Goal: Task Accomplishment & Management: Manage account settings

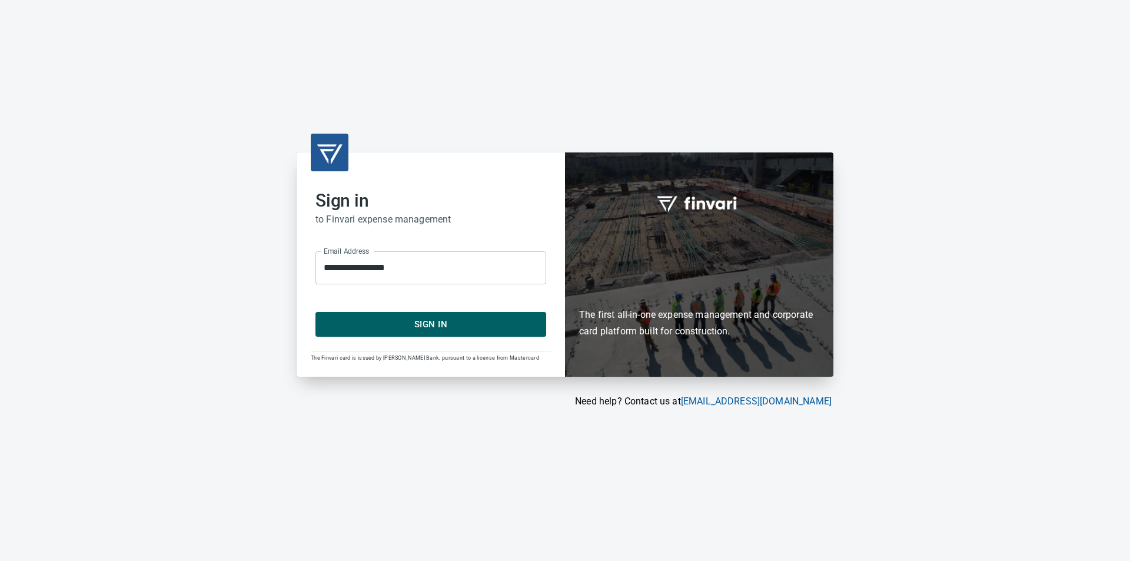
click at [482, 328] on span "Sign In" at bounding box center [430, 324] width 205 height 15
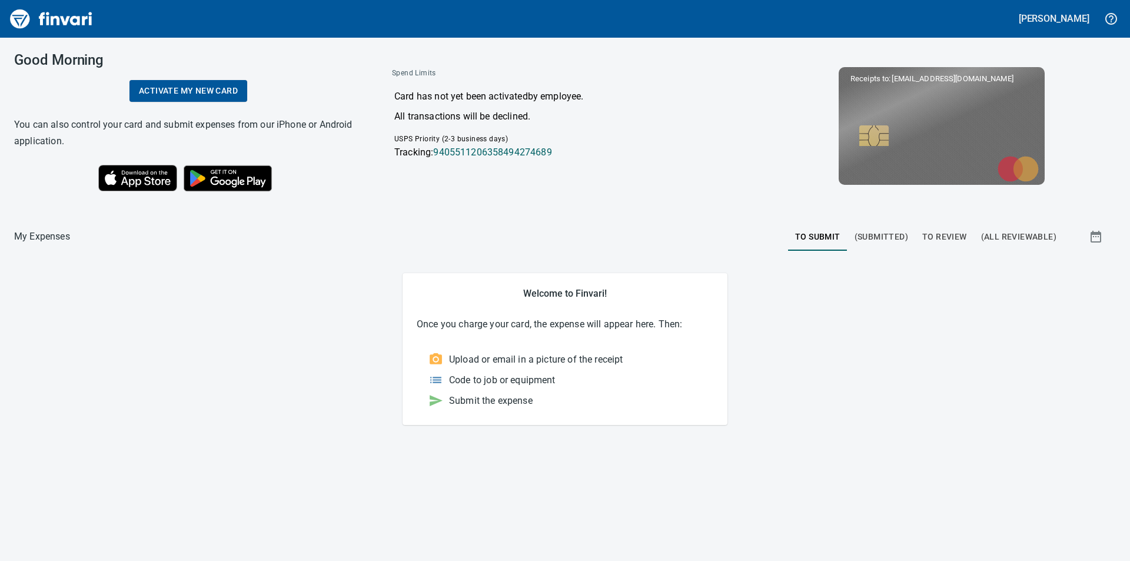
click at [952, 233] on span "To Review" at bounding box center [944, 237] width 45 height 15
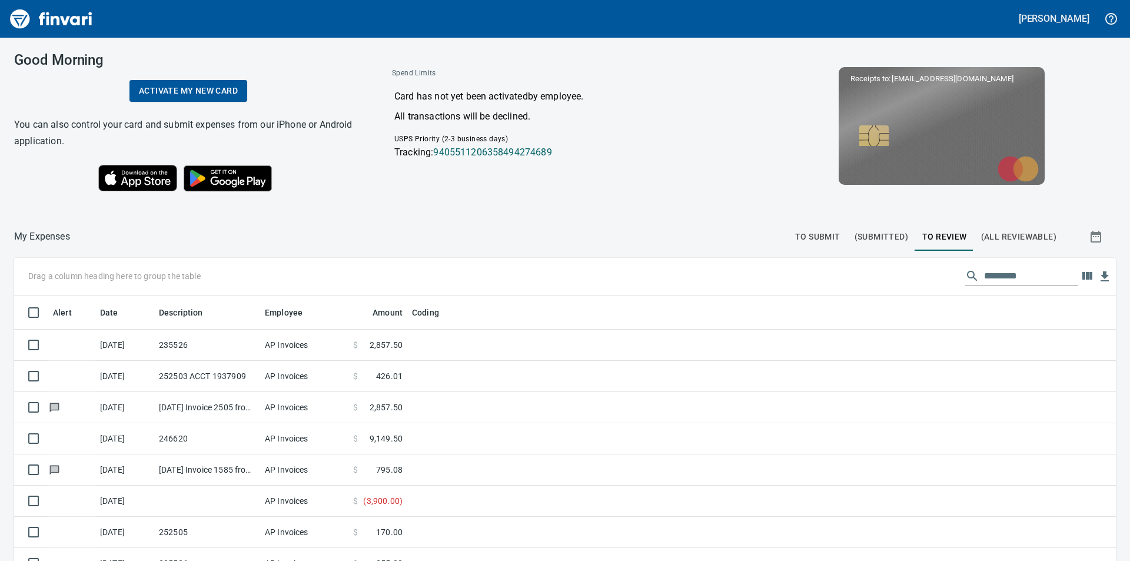
scroll to position [423, 1075]
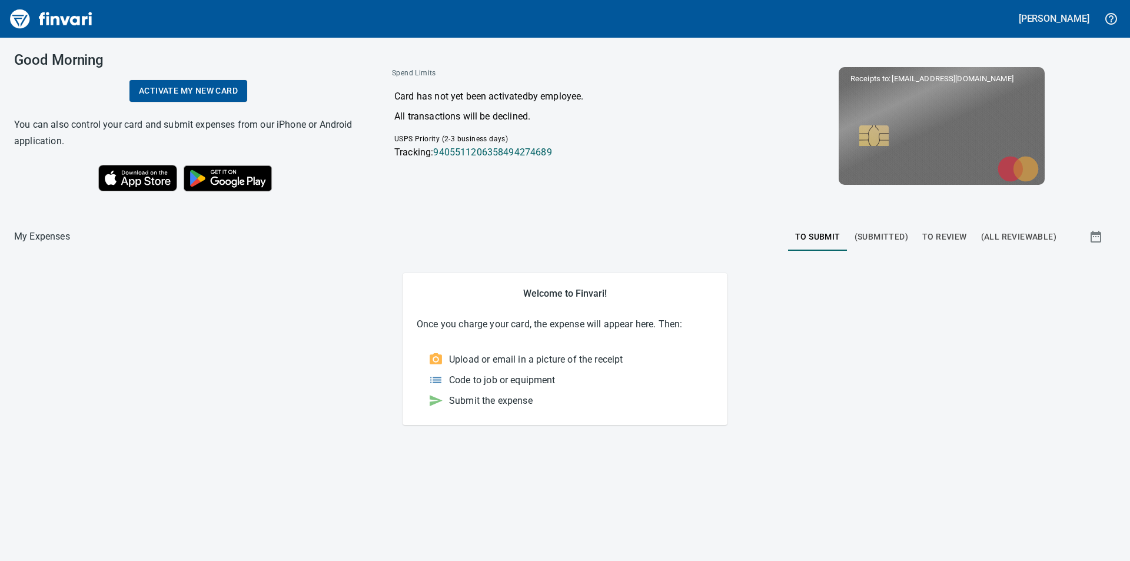
click at [954, 235] on span "To Review" at bounding box center [944, 237] width 45 height 15
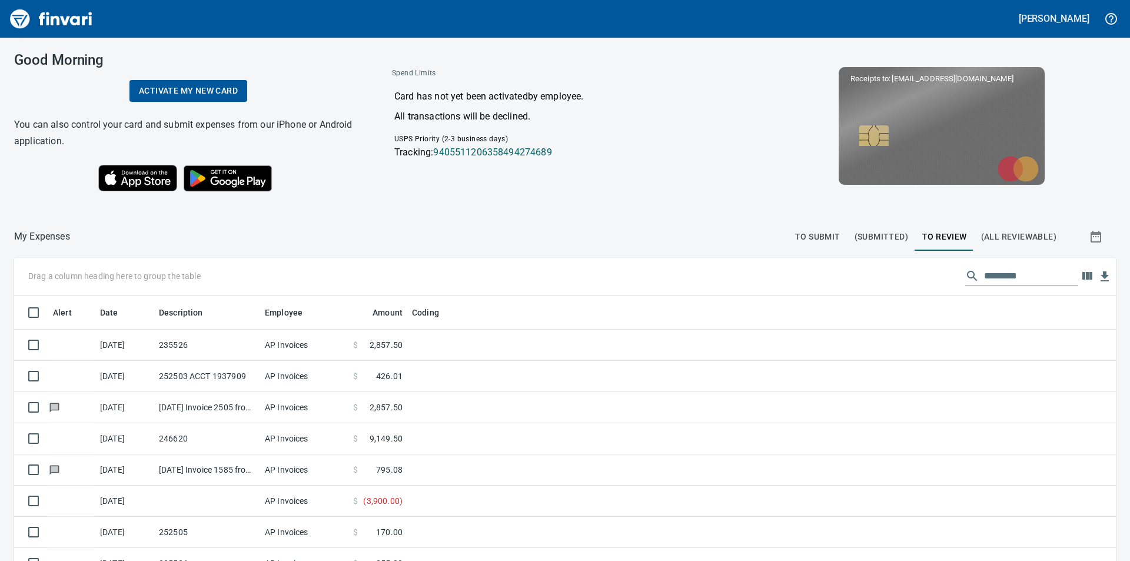
click at [630, 152] on p "Tracking: 9405511206358494274689" at bounding box center [566, 152] width 344 height 14
click at [584, 152] on p "Tracking: 9405511206358494274689" at bounding box center [566, 152] width 344 height 14
click at [610, 158] on p "Tracking: 9405511206358494274689" at bounding box center [566, 152] width 344 height 14
click at [492, 217] on div "Good Morning Activate my new card You can also control your card and submit exp…" at bounding box center [565, 299] width 1130 height 523
click at [462, 199] on div "Good Morning Activate my new card You can also control your card and submit exp…" at bounding box center [565, 126] width 1130 height 177
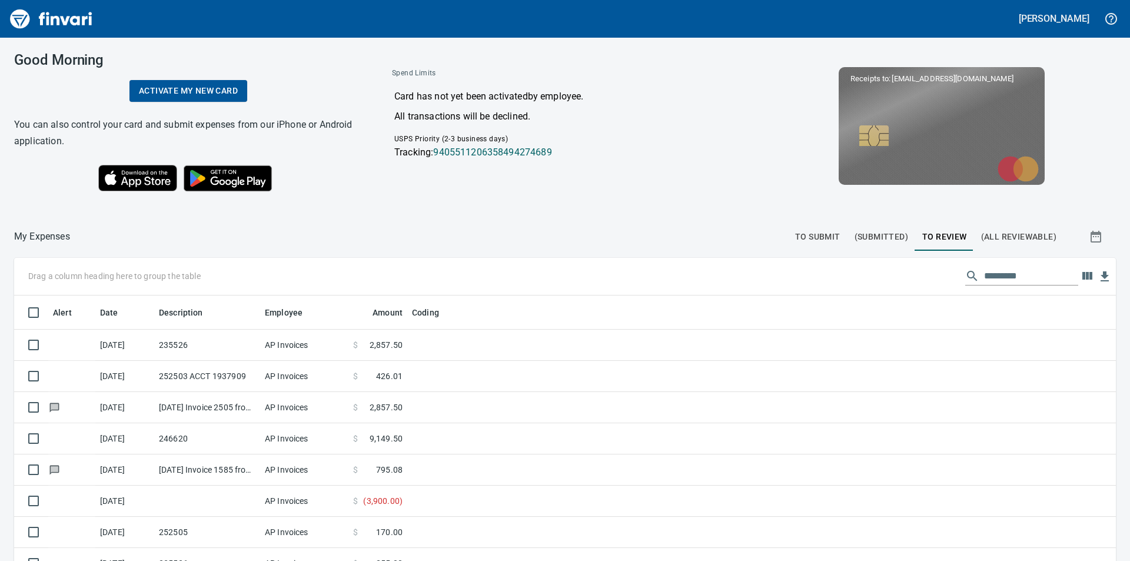
click at [461, 199] on div "Good Morning Activate my new card You can also control your card and submit exp…" at bounding box center [565, 126] width 1130 height 177
click at [709, 129] on div "Card has not yet been activated by employee . All transactions will be declined…" at bounding box center [565, 132] width 365 height 105
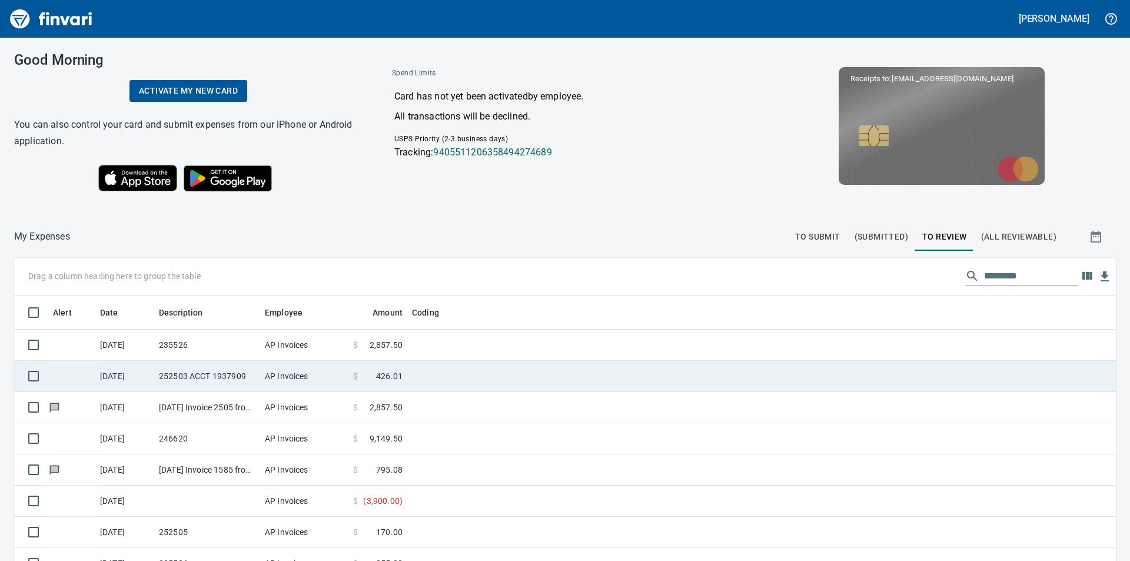
click at [387, 373] on span "426.01" at bounding box center [389, 376] width 26 height 12
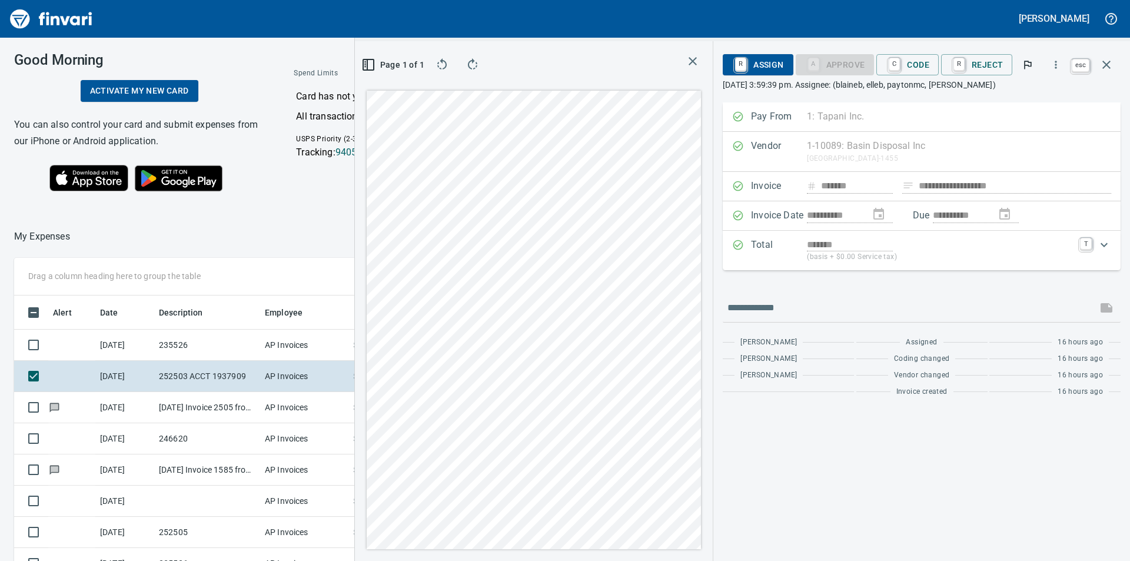
scroll to position [423, 781]
click at [1104, 61] on icon "button" at bounding box center [1106, 65] width 14 height 14
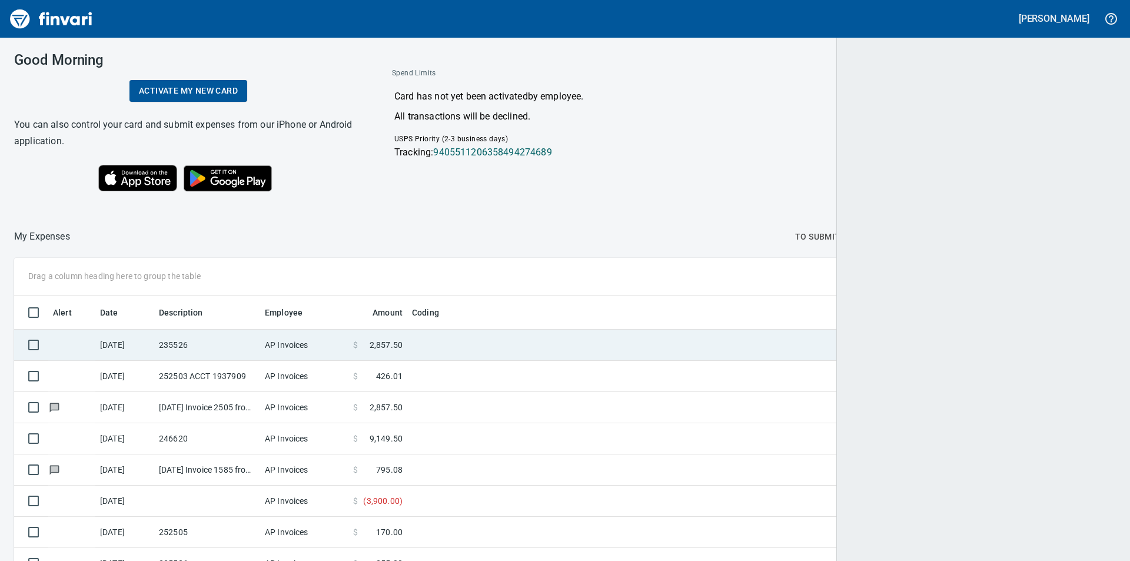
scroll to position [423, 1068]
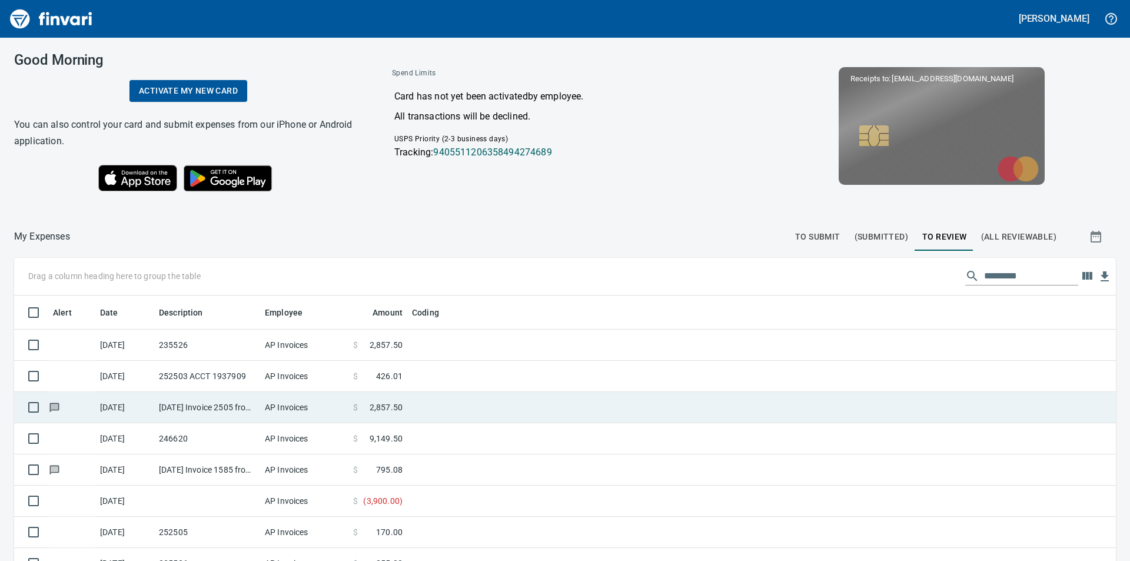
click at [359, 405] on span at bounding box center [364, 407] width 12 height 12
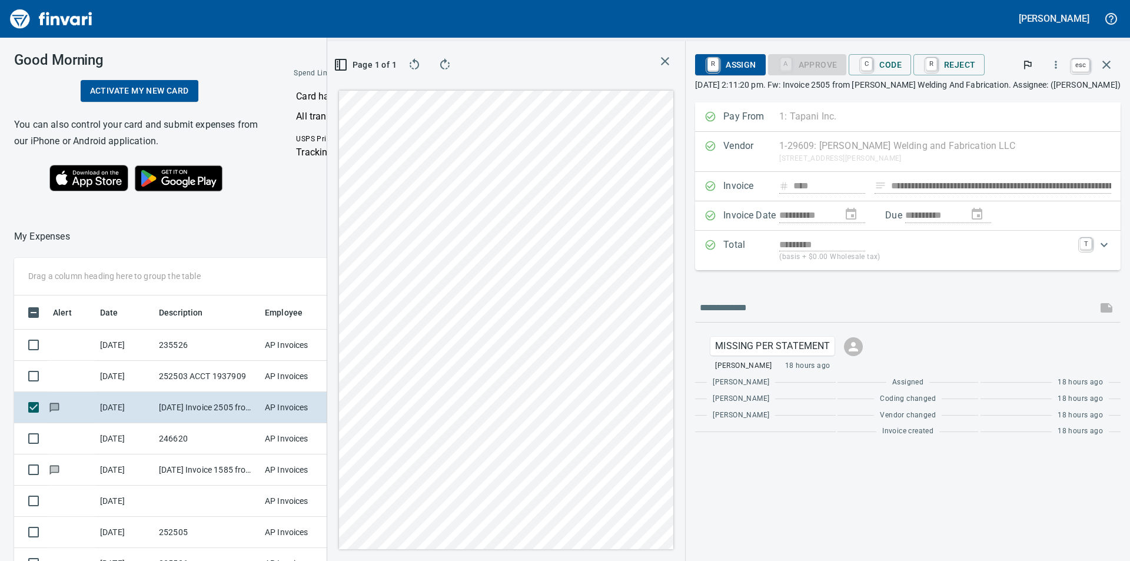
scroll to position [423, 781]
click at [1109, 65] on icon "button" at bounding box center [1106, 65] width 14 height 14
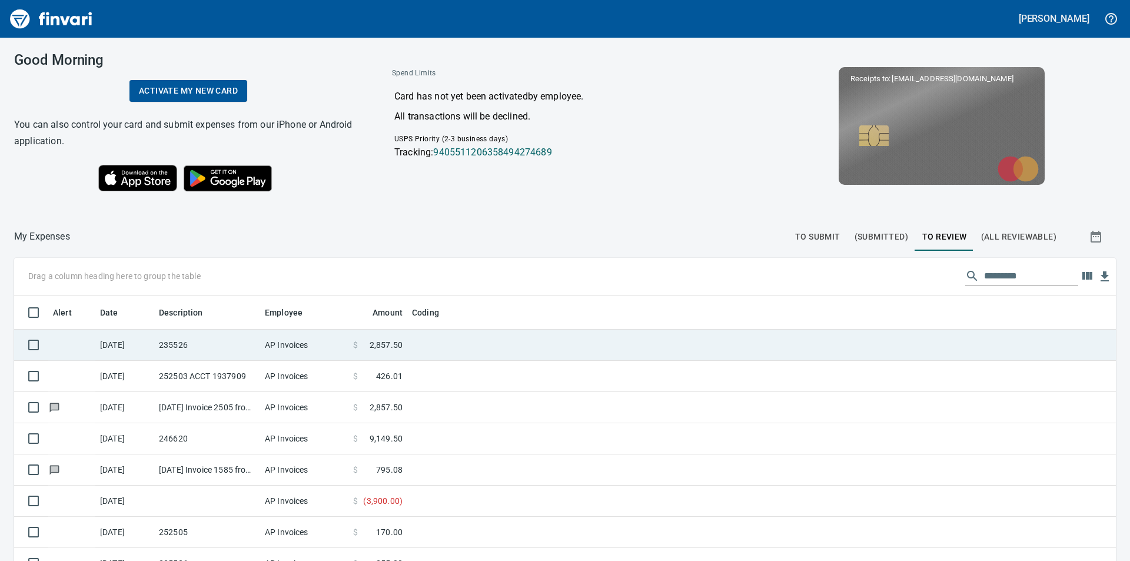
scroll to position [59, 0]
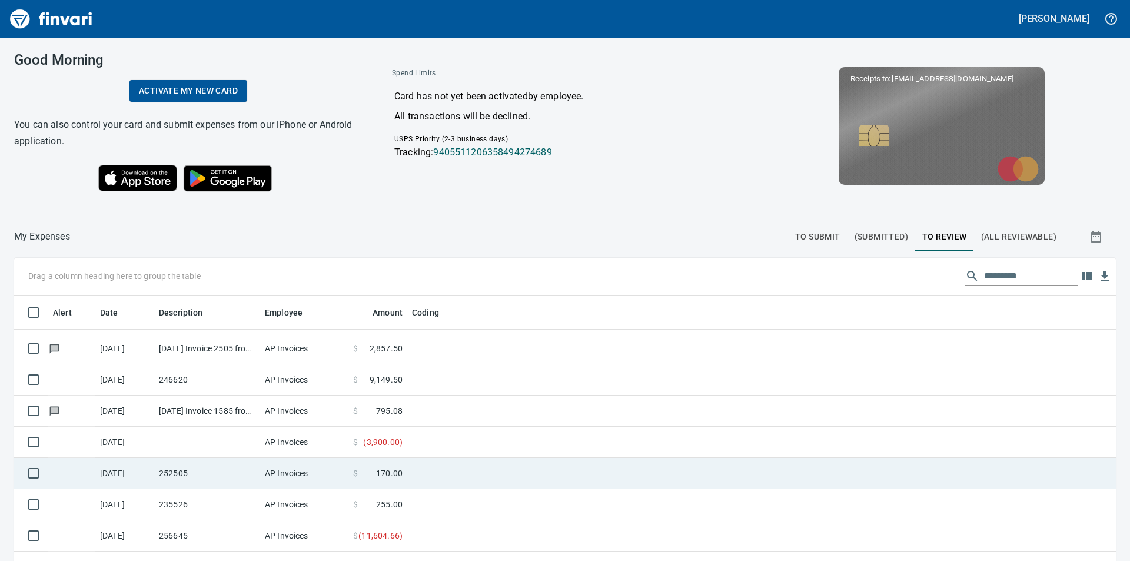
click at [388, 470] on span "170.00" at bounding box center [389, 473] width 26 height 12
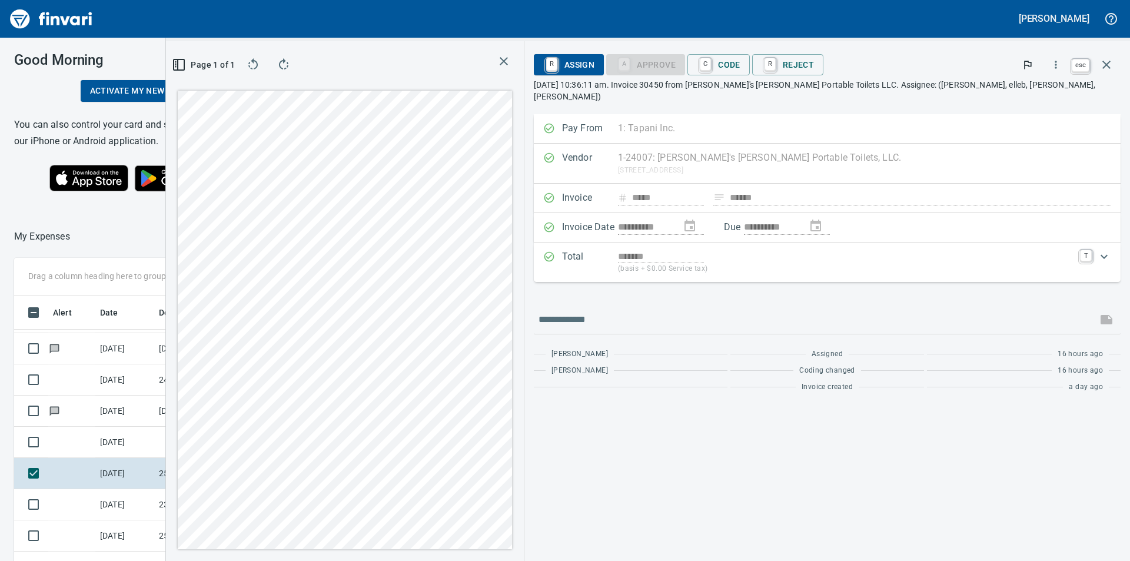
scroll to position [423, 781]
click at [1104, 61] on icon "button" at bounding box center [1106, 65] width 14 height 14
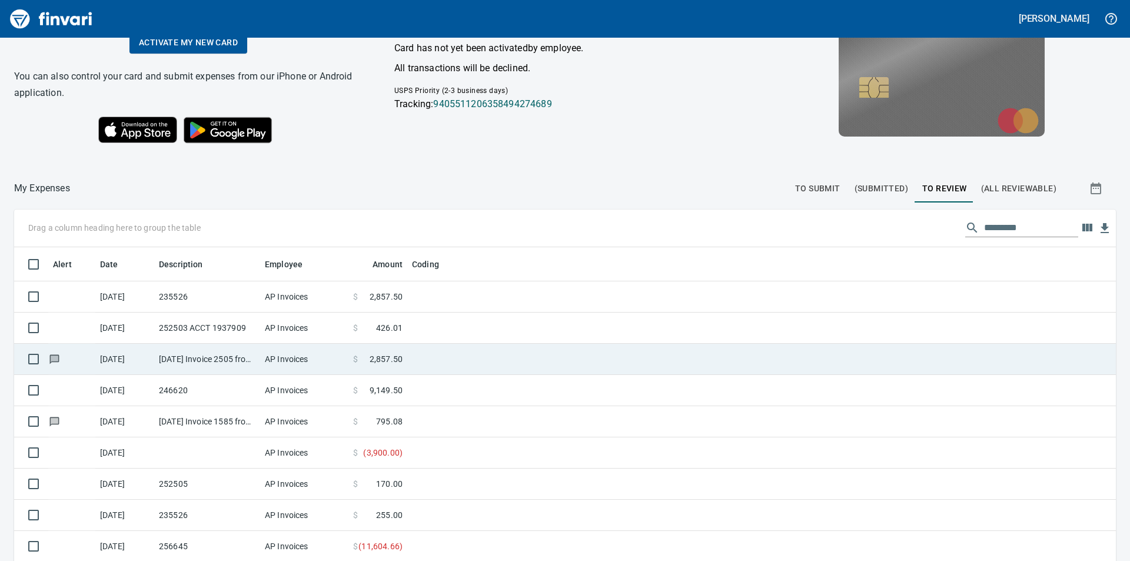
scroll to position [59, 0]
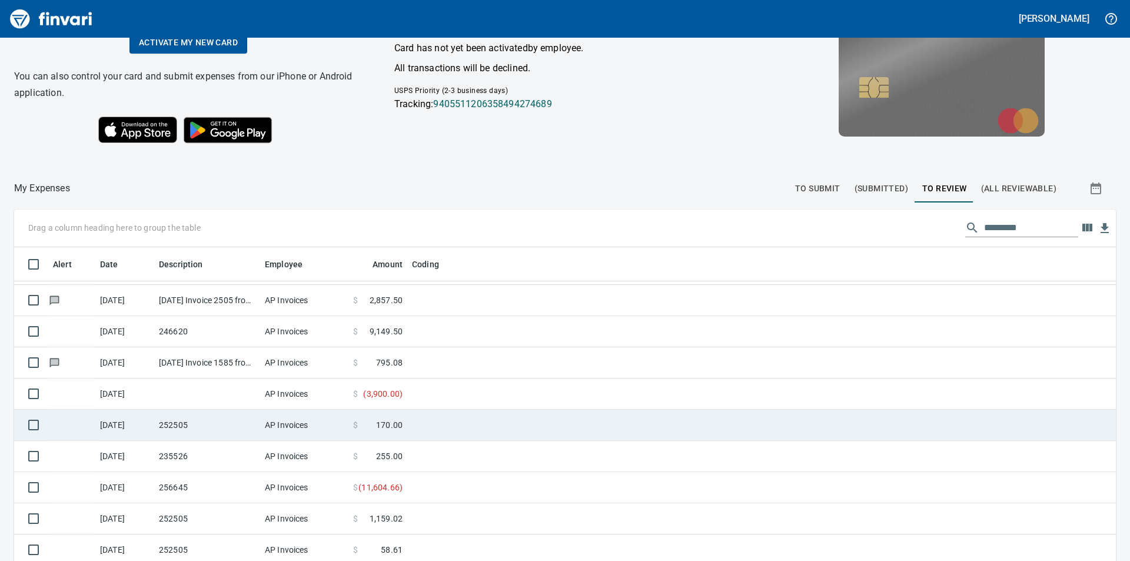
click at [383, 423] on span "170.00" at bounding box center [389, 425] width 26 height 12
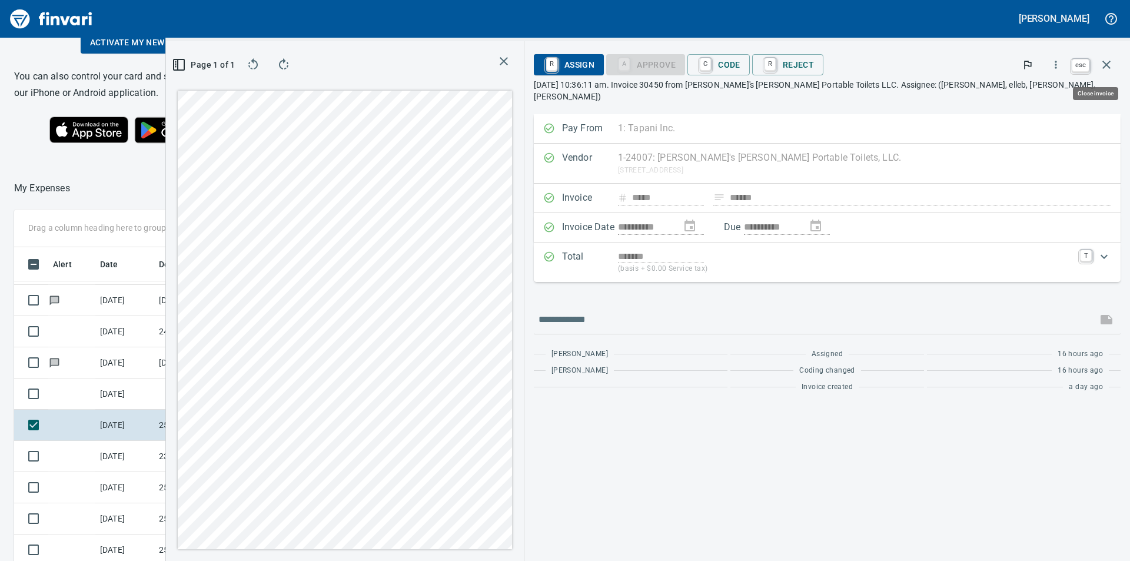
scroll to position [423, 781]
click at [1102, 66] on icon "button" at bounding box center [1106, 65] width 14 height 14
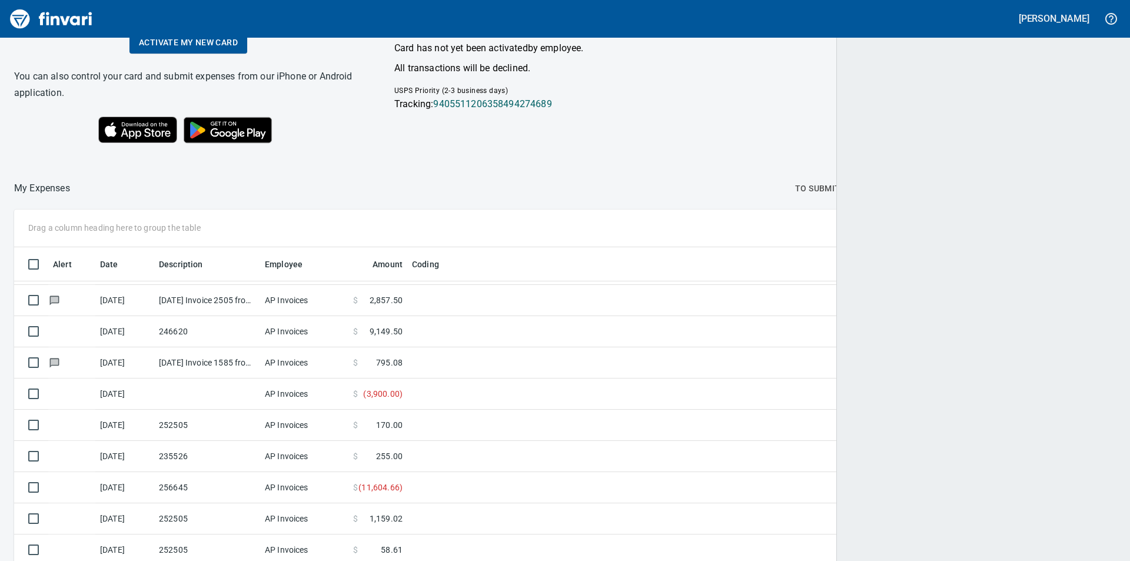
scroll to position [423, 1069]
